Goal: Navigation & Orientation: Understand site structure

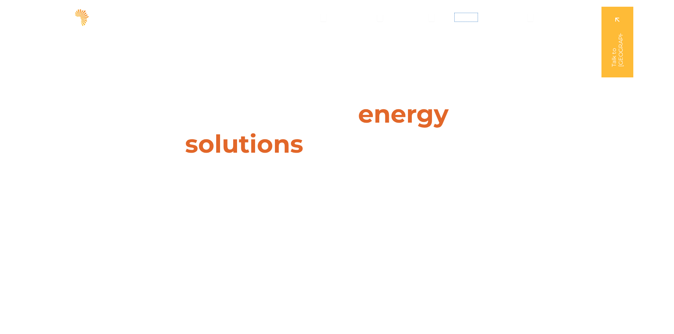
click at [475, 19] on span "Insights" at bounding box center [466, 17] width 23 height 8
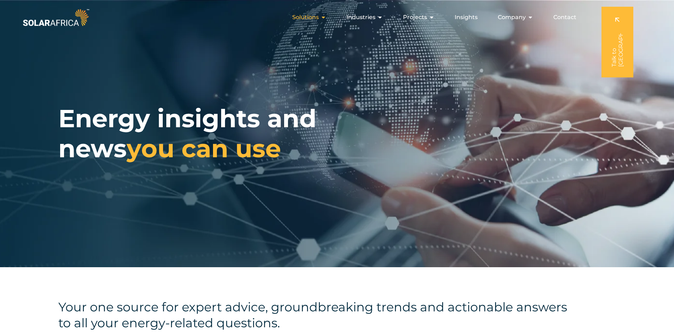
click at [326, 20] on icon "Menu" at bounding box center [323, 18] width 6 height 6
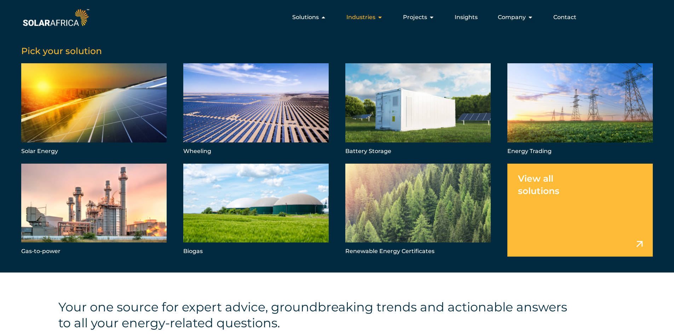
click at [383, 16] on icon "Menu" at bounding box center [380, 18] width 6 height 6
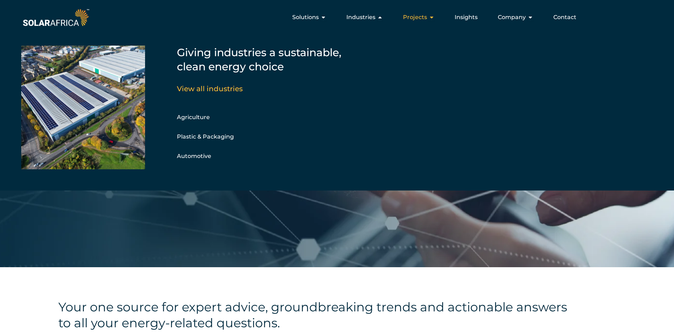
click at [430, 14] on button "Close Projects Open Projects" at bounding box center [432, 17] width 6 height 8
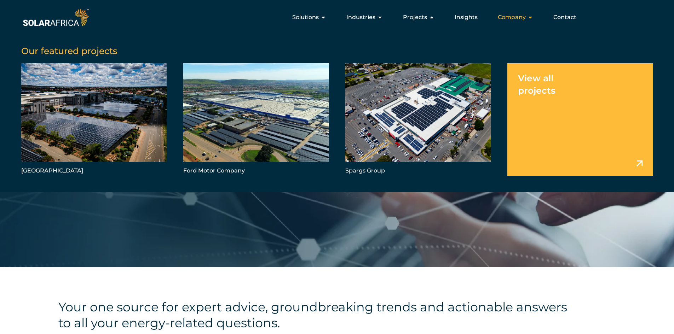
click at [516, 17] on span "Company" at bounding box center [512, 17] width 28 height 8
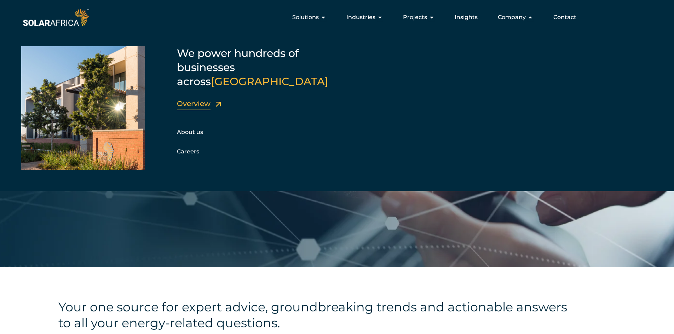
click at [203, 99] on link "Overview" at bounding box center [194, 103] width 34 height 8
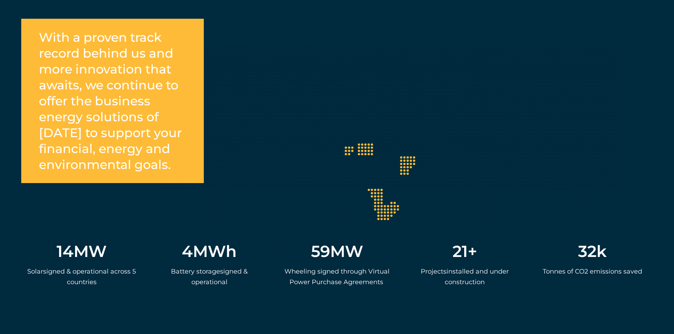
scroll to position [1309, 0]
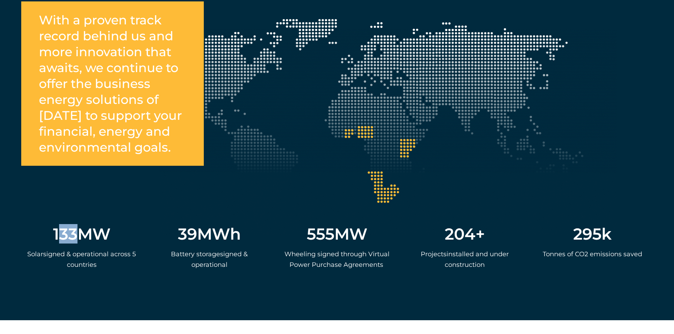
drag, startPoint x: 58, startPoint y: 231, endPoint x: 74, endPoint y: 231, distance: 16.3
click at [74, 231] on span "133" at bounding box center [65, 234] width 24 height 16
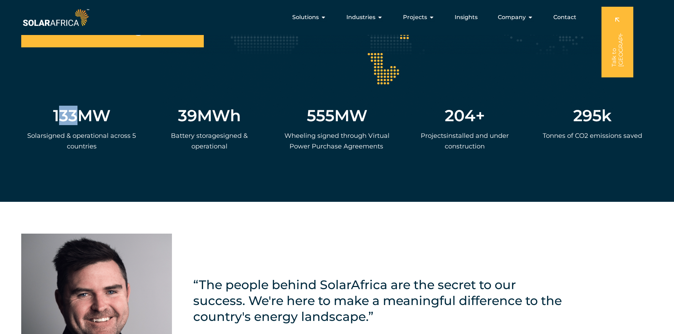
scroll to position [1415, 0]
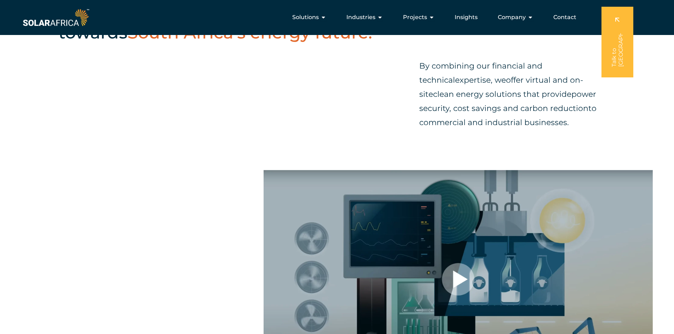
scroll to position [151, 0]
